Goal: Communication & Community: Participate in discussion

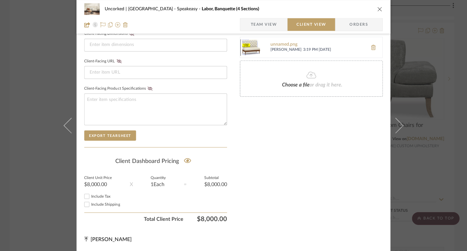
scroll to position [288, 0]
click at [374, 9] on div "Uncorked | Hermosa Beach Speakeasy Labor, Banquette (4 Sections)" at bounding box center [233, 9] width 298 height 13
click at [377, 10] on icon "close" at bounding box center [379, 8] width 5 height 5
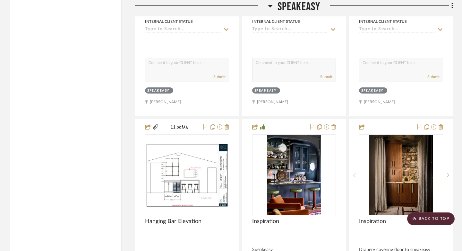
scroll to position [2379, 0]
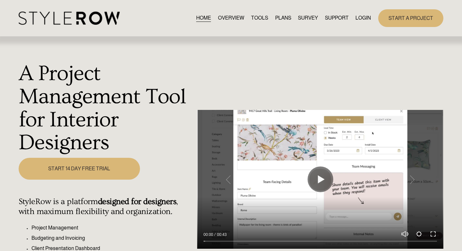
click at [358, 18] on link "LOGIN" at bounding box center [362, 18] width 15 height 9
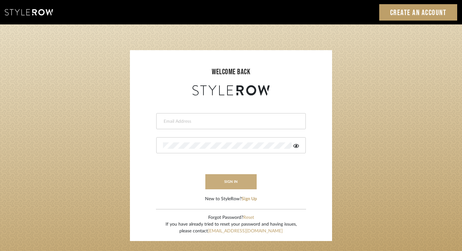
type input "felicia@onyxandoakinteriors.com"
click at [221, 185] on button "sign in" at bounding box center [230, 181] width 51 height 15
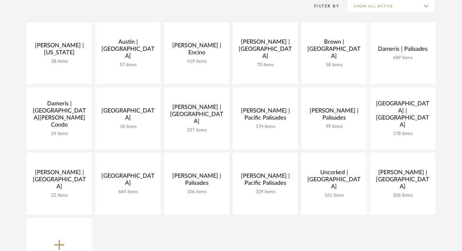
scroll to position [99, 0]
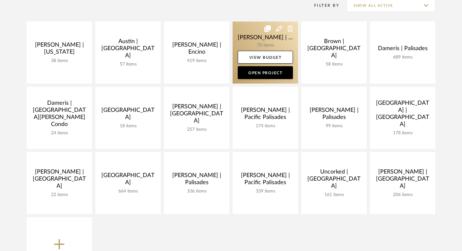
click at [261, 43] on link at bounding box center [265, 53] width 65 height 62
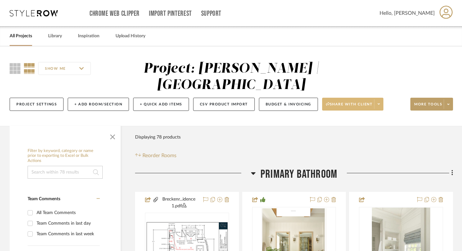
click at [334, 109] on span "Share with client" at bounding box center [349, 107] width 47 height 10
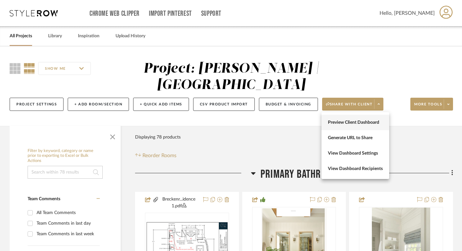
click at [336, 121] on span "Preview Client Dashboard" at bounding box center [355, 122] width 55 height 5
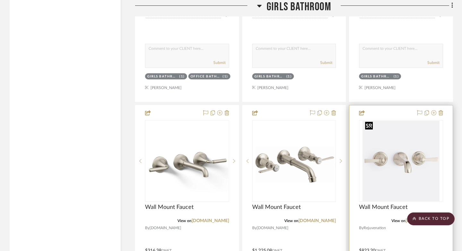
scroll to position [1344, 0]
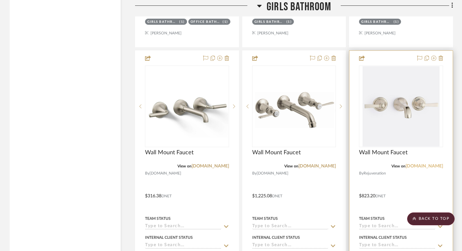
click at [431, 164] on link "rejuvenation.com" at bounding box center [425, 166] width 38 height 4
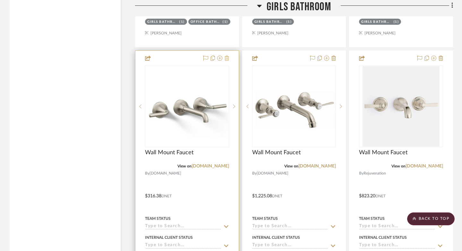
click at [226, 56] on icon at bounding box center [227, 58] width 4 height 5
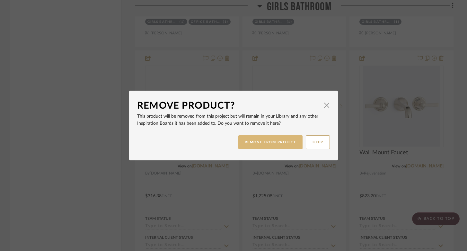
click at [258, 142] on button "REMOVE FROM PROJECT" at bounding box center [270, 142] width 65 height 14
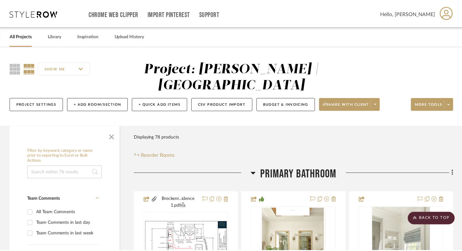
scroll to position [1344, 0]
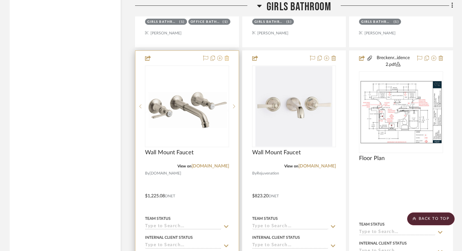
click at [226, 57] on icon at bounding box center [227, 58] width 4 height 5
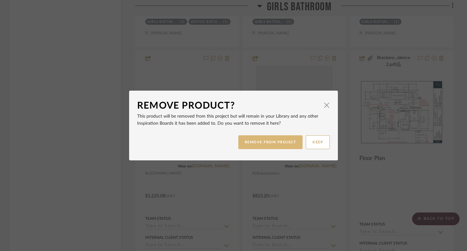
click at [253, 144] on button "REMOVE FROM PROJECT" at bounding box center [270, 142] width 65 height 14
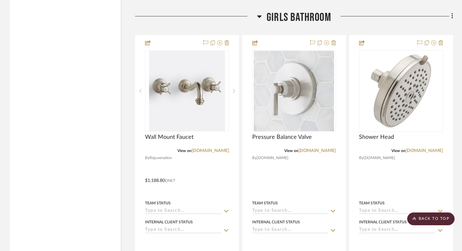
scroll to position [1073, 0]
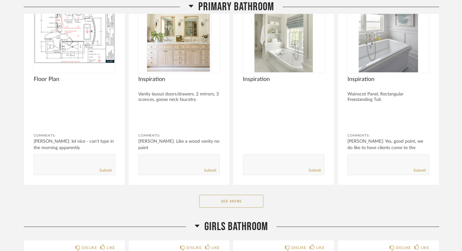
scroll to position [141, 0]
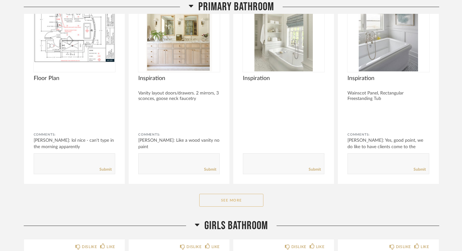
click at [235, 201] on button "See More" at bounding box center [231, 200] width 64 height 13
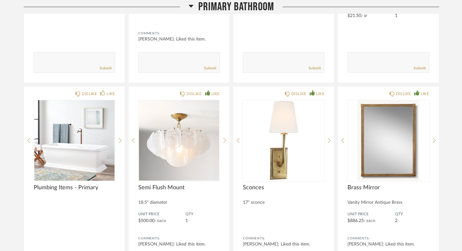
scroll to position [700, 0]
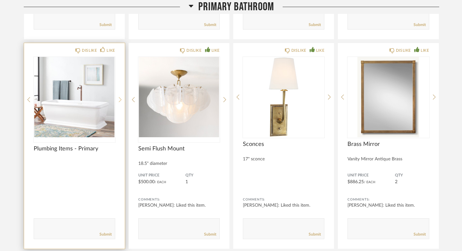
click at [119, 96] on div at bounding box center [120, 99] width 3 height 85
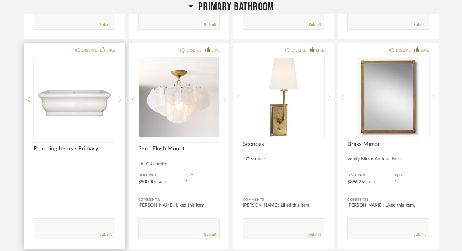
click at [119, 96] on div at bounding box center [120, 99] width 3 height 85
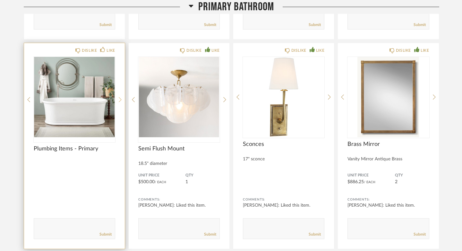
click at [119, 96] on div at bounding box center [120, 99] width 3 height 85
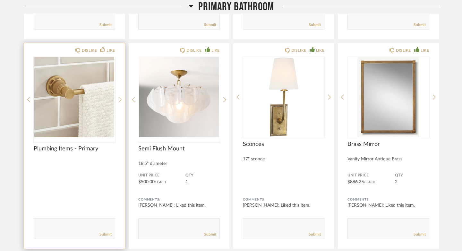
click at [119, 96] on div at bounding box center [120, 99] width 3 height 85
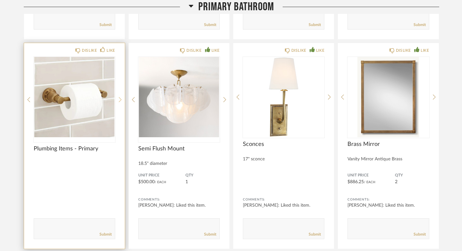
click at [119, 96] on div at bounding box center [120, 99] width 3 height 85
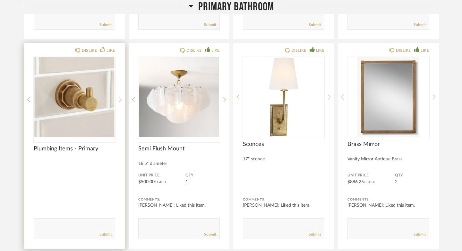
click at [119, 96] on div at bounding box center [120, 99] width 3 height 85
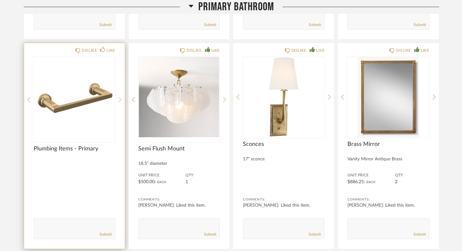
click at [119, 96] on div at bounding box center [120, 99] width 3 height 85
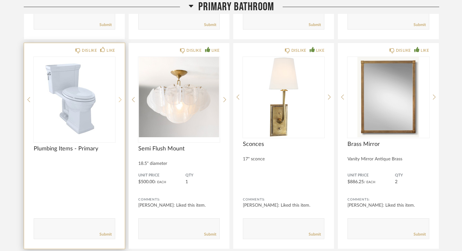
click at [119, 96] on div at bounding box center [120, 99] width 3 height 85
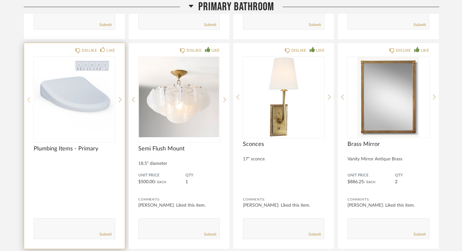
click at [27, 100] on icon at bounding box center [28, 99] width 3 height 5
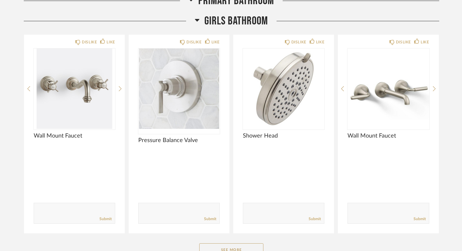
scroll to position [1175, 0]
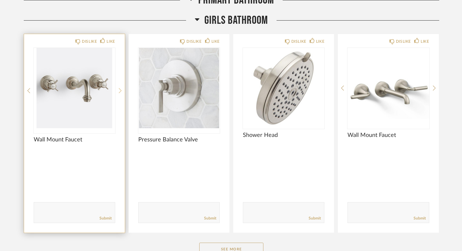
click at [119, 91] on icon at bounding box center [120, 91] width 3 height 6
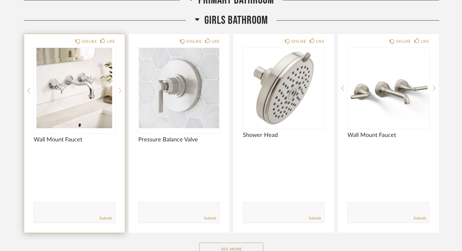
click at [119, 91] on icon at bounding box center [120, 91] width 3 height 6
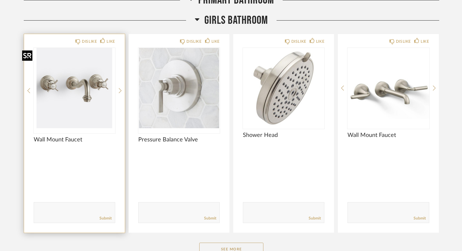
click at [82, 86] on img "0" at bounding box center [75, 88] width 82 height 80
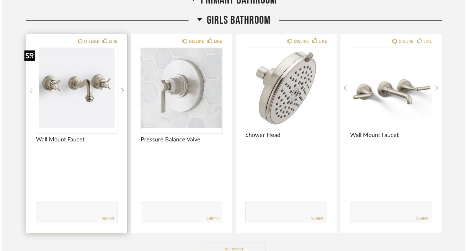
scroll to position [0, 0]
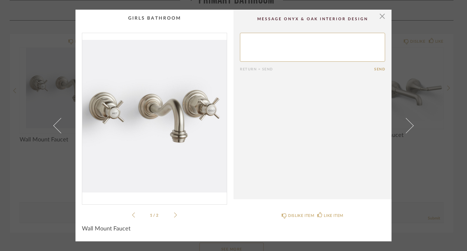
click at [159, 126] on img "0" at bounding box center [154, 116] width 144 height 166
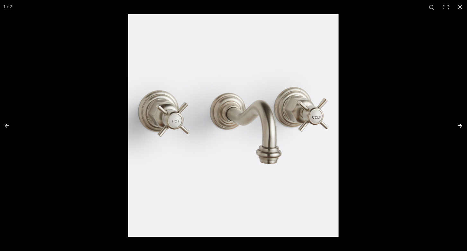
click at [459, 126] on button at bounding box center [455, 125] width 22 height 32
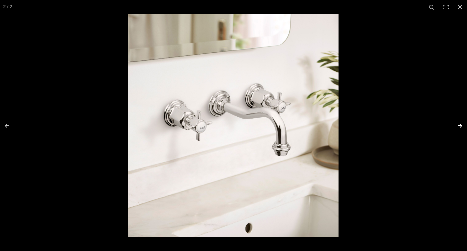
click at [459, 126] on button at bounding box center [455, 125] width 22 height 32
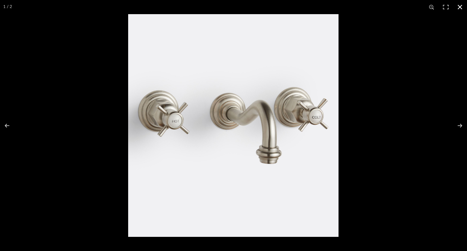
click at [458, 6] on button at bounding box center [460, 7] width 14 height 14
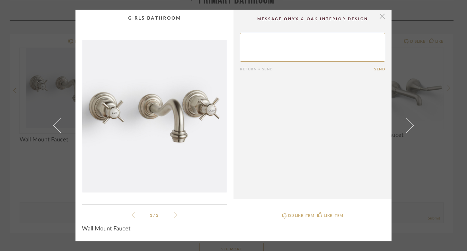
click at [380, 15] on span "button" at bounding box center [382, 16] width 13 height 13
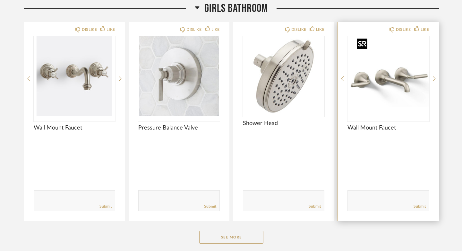
scroll to position [1191, 0]
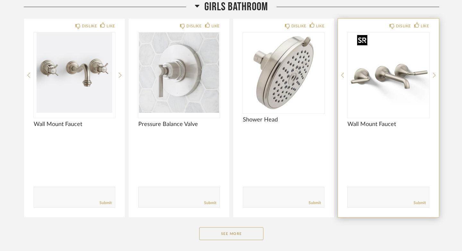
click at [397, 88] on img "0" at bounding box center [389, 72] width 82 height 80
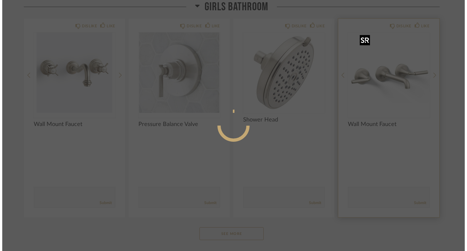
scroll to position [0, 0]
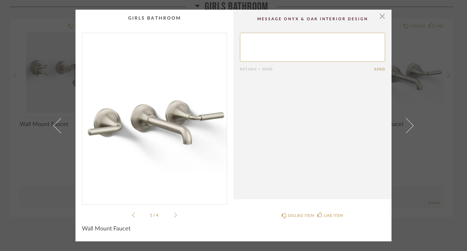
click at [174, 212] on icon at bounding box center [175, 215] width 3 height 6
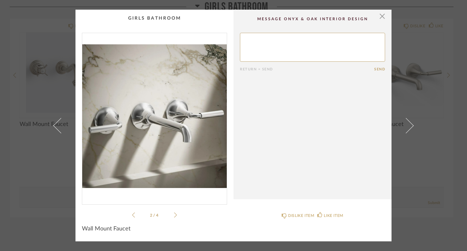
click at [174, 212] on icon at bounding box center [175, 215] width 3 height 6
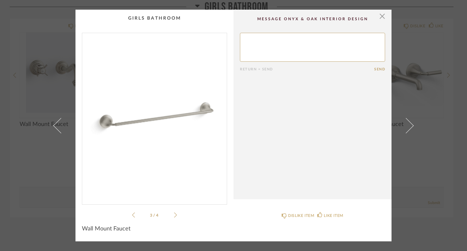
click at [174, 212] on icon at bounding box center [175, 215] width 3 height 6
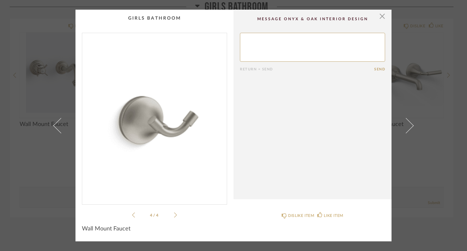
click at [174, 212] on icon at bounding box center [175, 215] width 3 height 6
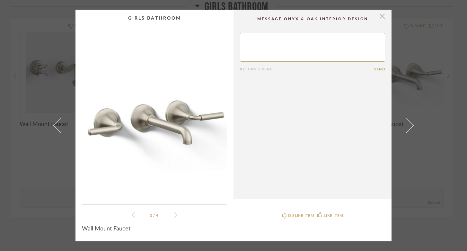
click at [380, 16] on span "button" at bounding box center [382, 16] width 13 height 13
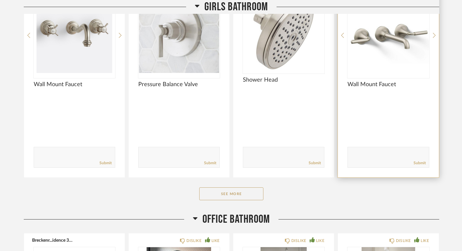
scroll to position [1253, 0]
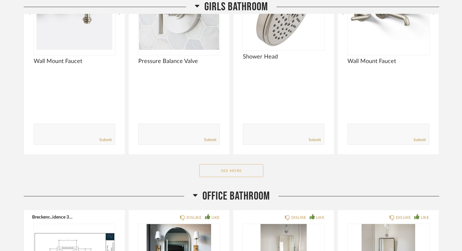
click at [248, 172] on button "See More" at bounding box center [231, 170] width 64 height 13
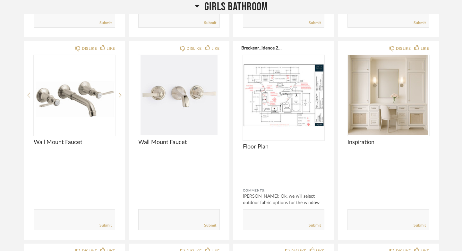
scroll to position [1394, 0]
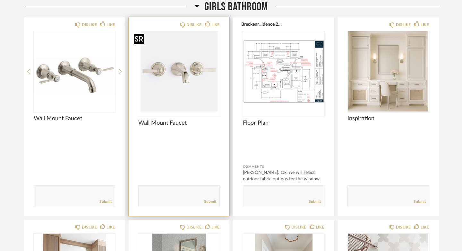
click at [182, 70] on img "0" at bounding box center [179, 71] width 82 height 80
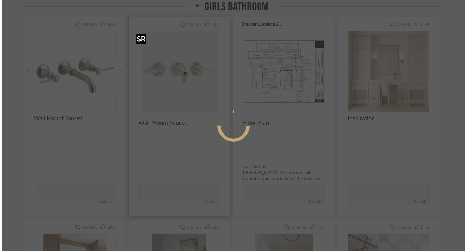
scroll to position [0, 0]
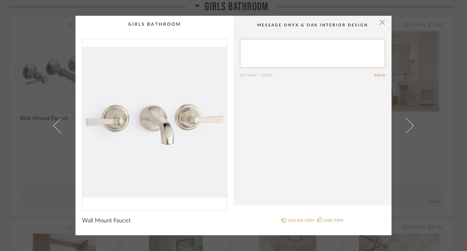
click at [161, 123] on img "0" at bounding box center [154, 122] width 144 height 166
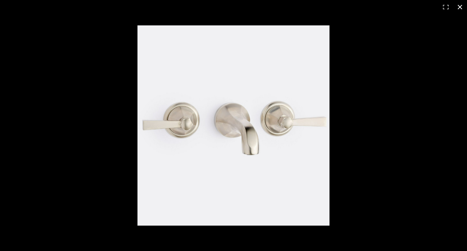
click at [459, 7] on button at bounding box center [460, 7] width 14 height 14
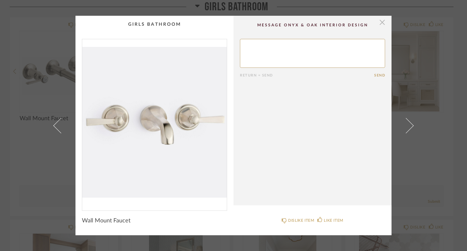
click at [380, 23] on span "button" at bounding box center [382, 22] width 13 height 13
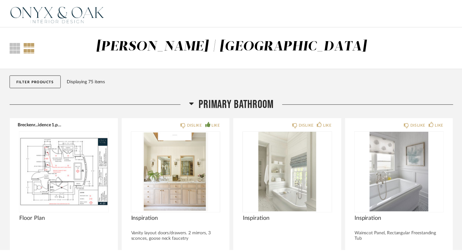
scroll to position [1394, 0]
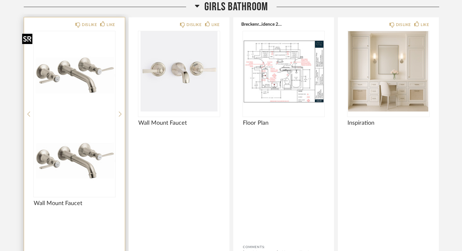
click at [73, 84] on img "0" at bounding box center [75, 71] width 82 height 80
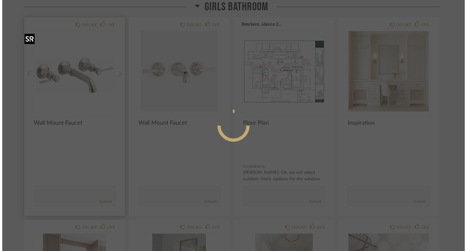
scroll to position [0, 0]
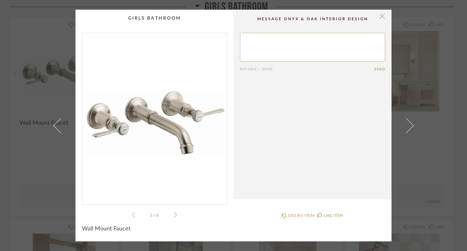
click at [377, 17] on span "button" at bounding box center [382, 16] width 13 height 13
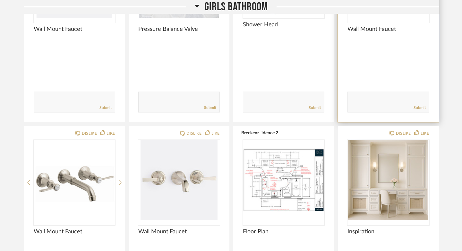
scroll to position [1286, 0]
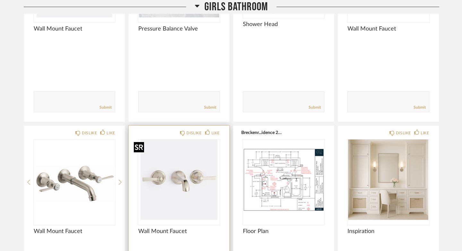
click at [188, 187] on img "0" at bounding box center [179, 179] width 82 height 80
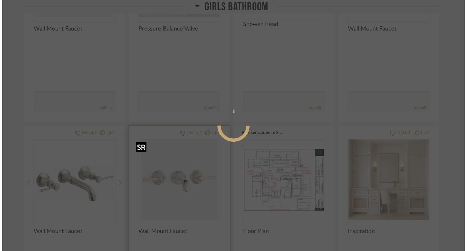
scroll to position [0, 0]
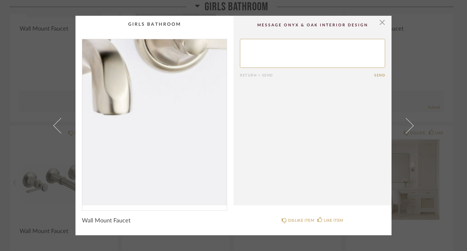
click at [179, 147] on img "0" at bounding box center [154, 122] width 144 height 166
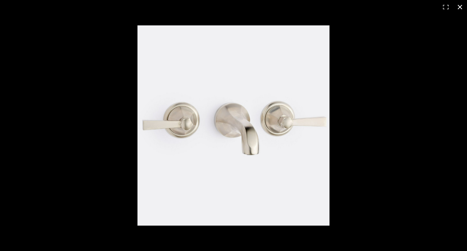
click at [460, 8] on button at bounding box center [460, 7] width 14 height 14
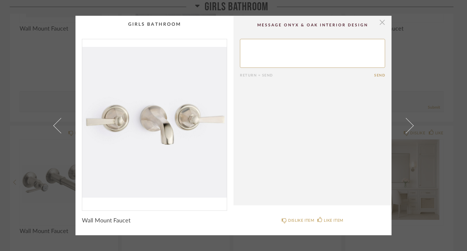
click at [380, 23] on span "button" at bounding box center [382, 22] width 13 height 13
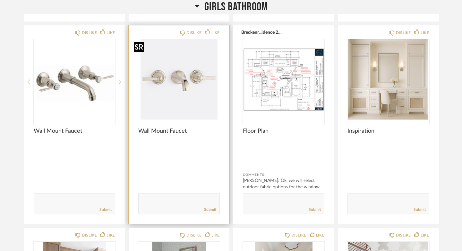
scroll to position [1389, 0]
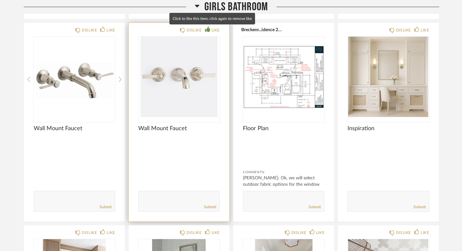
click at [208, 30] on icon at bounding box center [207, 29] width 5 height 5
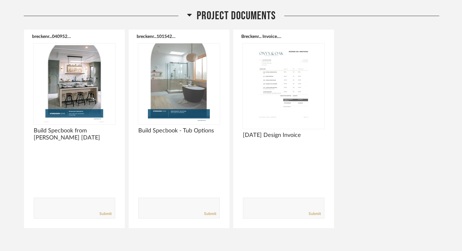
scroll to position [2747, 0]
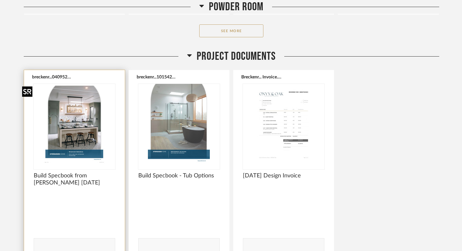
click at [75, 135] on img "0" at bounding box center [75, 124] width 82 height 80
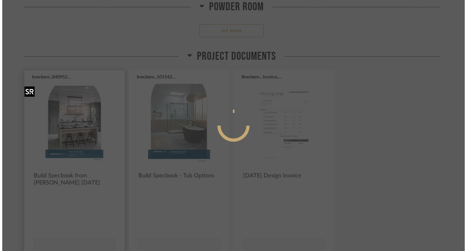
scroll to position [0, 0]
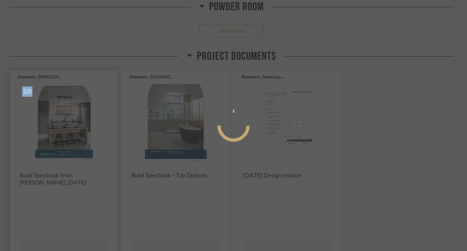
click at [75, 135] on div at bounding box center [233, 125] width 467 height 251
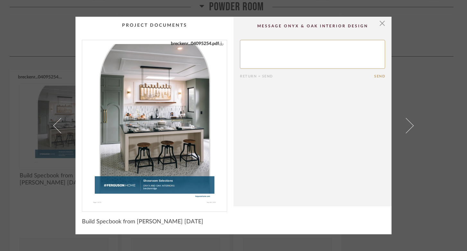
click at [151, 151] on img "0" at bounding box center [154, 123] width 128 height 166
click at [381, 22] on span "button" at bounding box center [382, 23] width 13 height 13
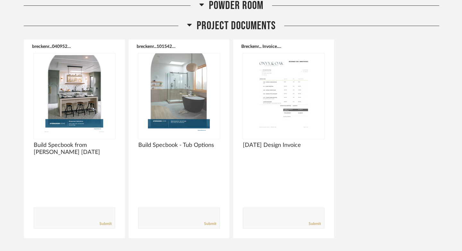
scroll to position [2821, 0]
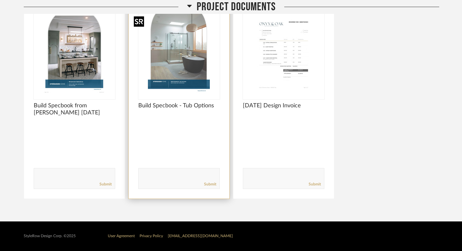
click at [184, 81] on img "0" at bounding box center [179, 54] width 82 height 80
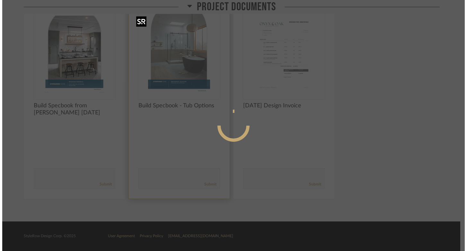
scroll to position [0, 0]
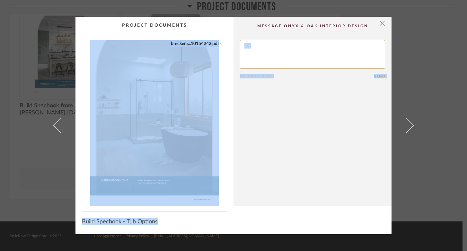
click at [168, 126] on div "breckenr...10154242.pdf" at bounding box center [154, 123] width 144 height 166
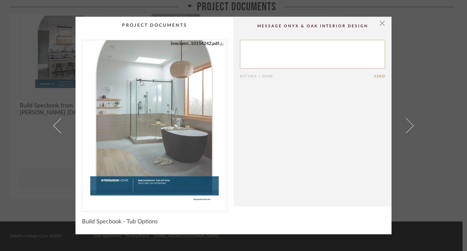
click at [157, 131] on img "0" at bounding box center [154, 123] width 128 height 166
click at [380, 25] on span "button" at bounding box center [382, 23] width 13 height 13
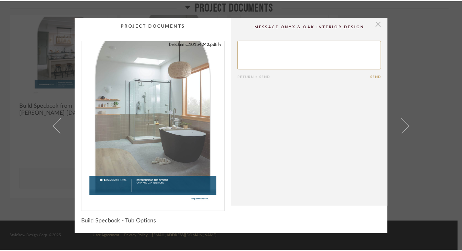
scroll to position [2821, 0]
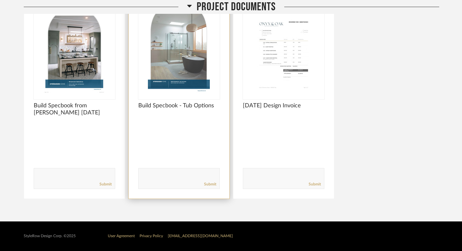
click at [165, 172] on textarea at bounding box center [179, 175] width 81 height 9
paste textarea "chrome-extension://efaidnbmnnnibpcajpcglclefindmkaj/https://s1.img-b.com/build.…"
type textarea "selected this tub for girls chrome-extension://efaidnbmnnnibpcajpcglclefindmkaj…"
click at [208, 183] on link "Submit" at bounding box center [210, 183] width 12 height 5
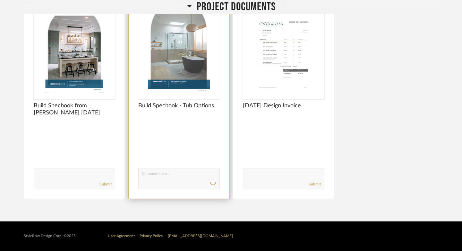
scroll to position [0, 0]
click at [176, 44] on img "0" at bounding box center [179, 54] width 82 height 80
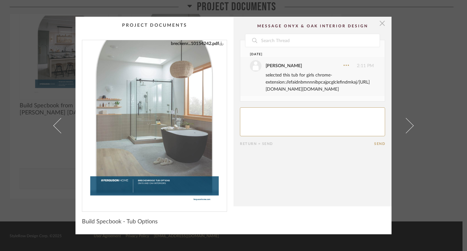
click at [376, 25] on span "button" at bounding box center [382, 23] width 13 height 13
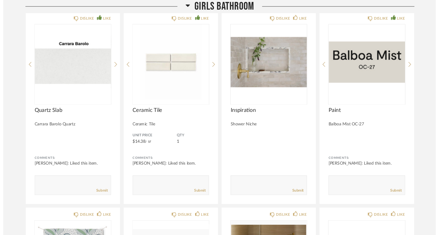
scroll to position [1610, 0]
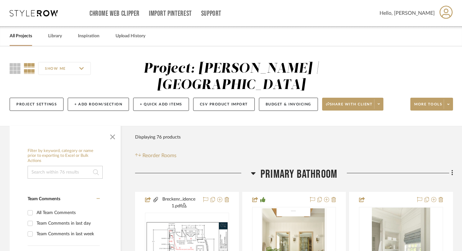
click at [25, 36] on link "All Projects" at bounding box center [21, 36] width 22 height 9
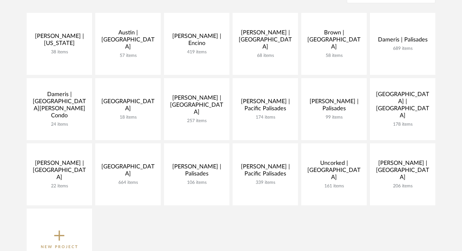
scroll to position [147, 0]
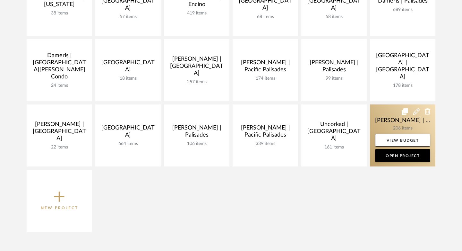
click at [393, 127] on link at bounding box center [402, 135] width 65 height 62
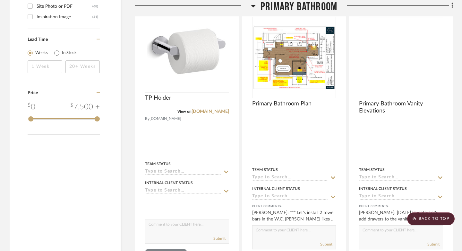
scroll to position [1009, 0]
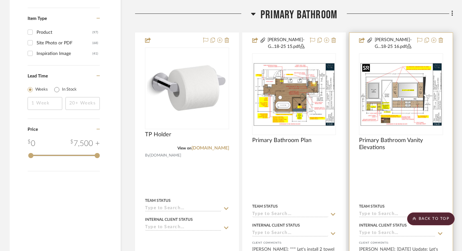
click at [401, 102] on img "0" at bounding box center [401, 94] width 83 height 64
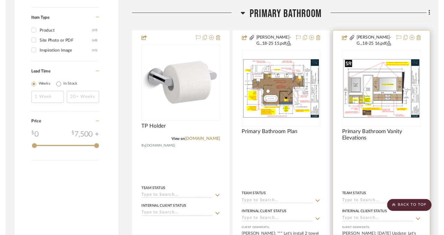
scroll to position [0, 0]
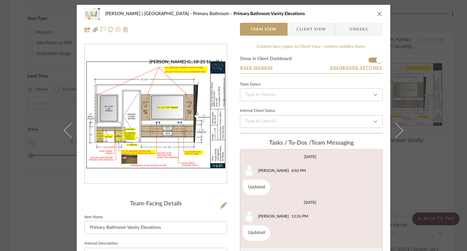
click at [136, 136] on img "0" at bounding box center [156, 114] width 142 height 110
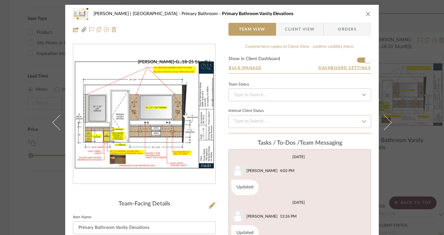
click at [365, 12] on icon "close" at bounding box center [367, 13] width 5 height 5
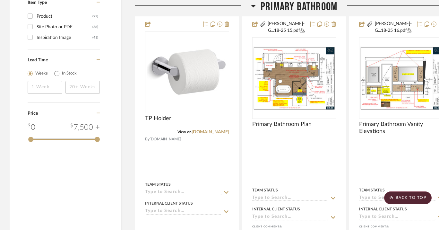
scroll to position [1014, 0]
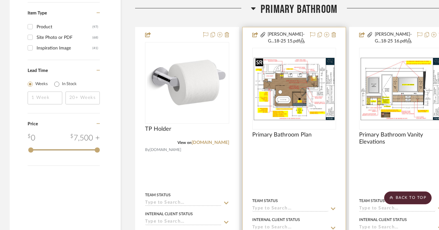
click at [295, 94] on img "0" at bounding box center [294, 89] width 83 height 64
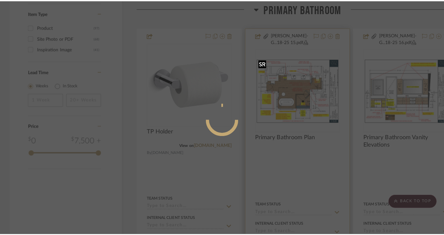
scroll to position [0, 0]
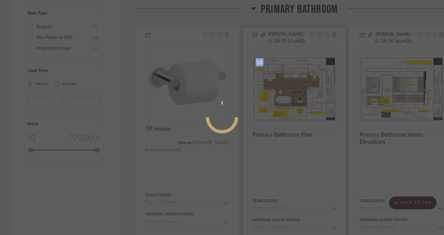
click at [295, 94] on div at bounding box center [222, 117] width 444 height 235
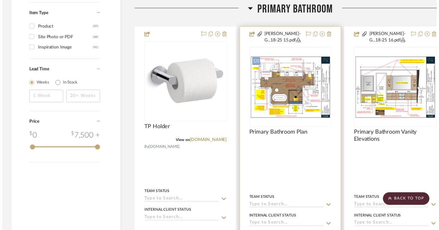
scroll to position [1014, 0]
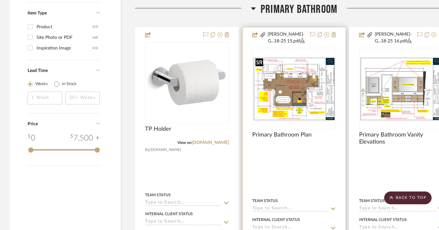
click at [295, 94] on img "0" at bounding box center [294, 89] width 83 height 64
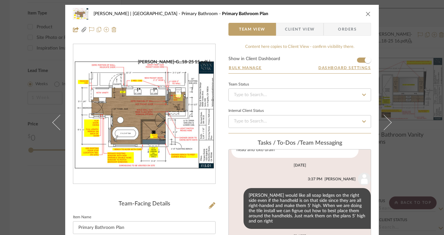
scroll to position [3, 0]
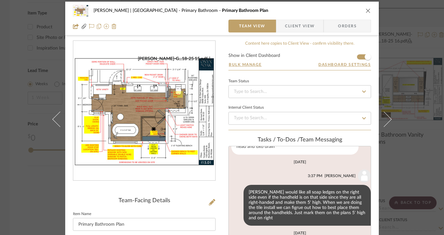
click at [367, 11] on icon "close" at bounding box center [367, 10] width 5 height 5
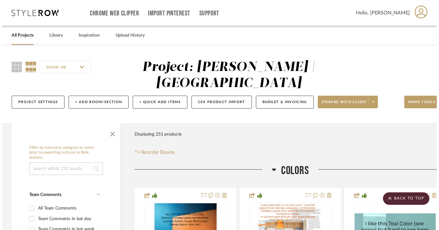
scroll to position [1014, 0]
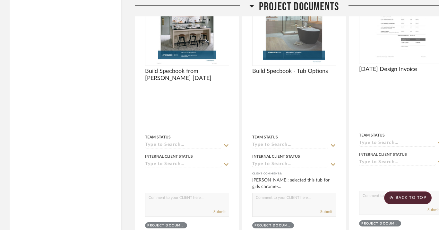
scroll to position [3902, 0]
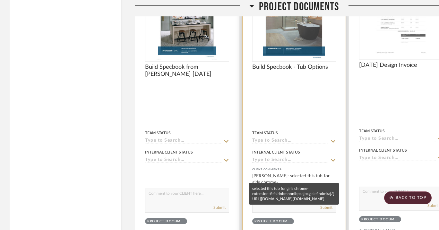
click at [286, 173] on div "[PERSON_NAME]: selected this tub for girls chrome-extension://efaidnbmnnnibpcaj…" at bounding box center [294, 179] width 84 height 13
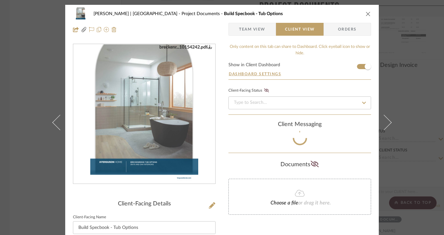
scroll to position [27, 0]
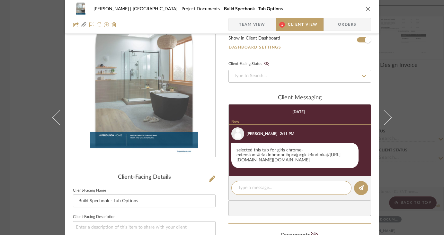
click at [307, 168] on div "selected this tub for girls chrome-extension://efaidnbmnnnibpcajpcglclefindmkaj…" at bounding box center [294, 156] width 127 height 26
drag, startPoint x: 327, startPoint y: 171, endPoint x: 248, endPoint y: 167, distance: 79.8
click at [248, 167] on div "selected this tub for girls chrome-extension://efaidnbmnnnibpcajpcglclefindmkaj…" at bounding box center [294, 156] width 127 height 26
copy div "build.com/mediabase/specifications/kohler/1879830/kohler_k_26071_la_specificati…"
